Goal: Browse casually

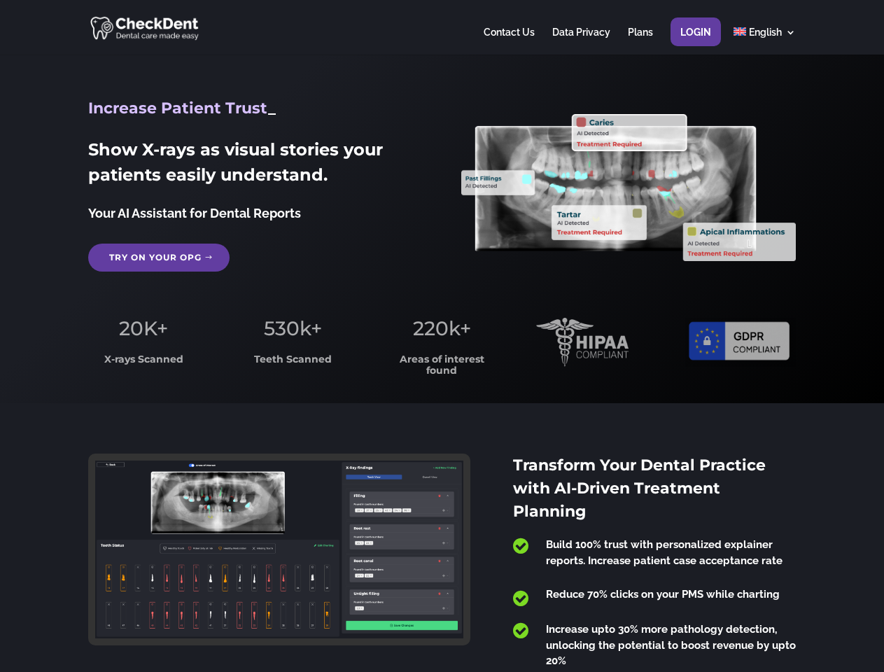
click at [442, 336] on span "220k+" at bounding box center [442, 329] width 58 height 24
click at [442, 27] on div at bounding box center [441, 27] width 707 height 55
click at [442, 336] on span "220k+" at bounding box center [442, 329] width 58 height 24
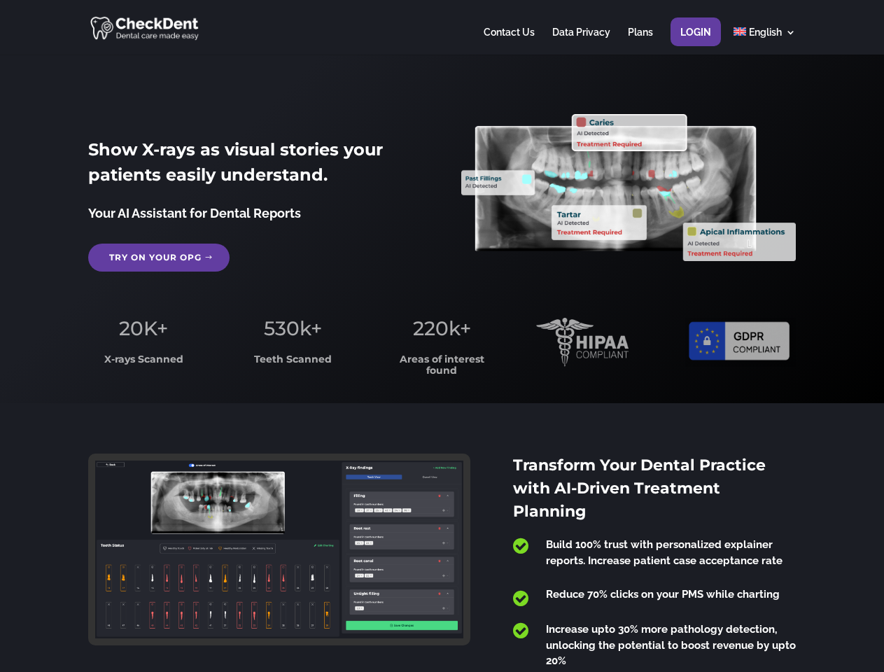
click at [442, 27] on div at bounding box center [441, 27] width 707 height 55
